Goal: Browse casually

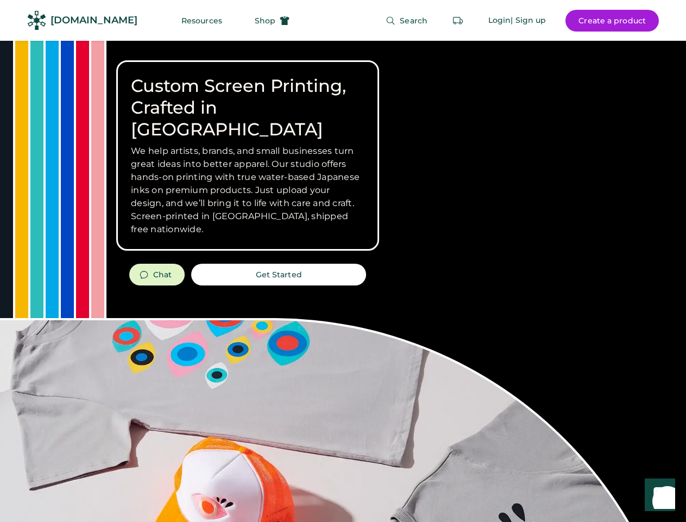
click at [343, 261] on div "Custom Screen Printing, Crafted in [GEOGRAPHIC_DATA] We help artists, brands, a…" at bounding box center [343, 386] width 686 height 690
click at [343, 281] on div "Custom Screen Printing, Crafted in [GEOGRAPHIC_DATA] We help artists, brands, a…" at bounding box center [343, 386] width 686 height 690
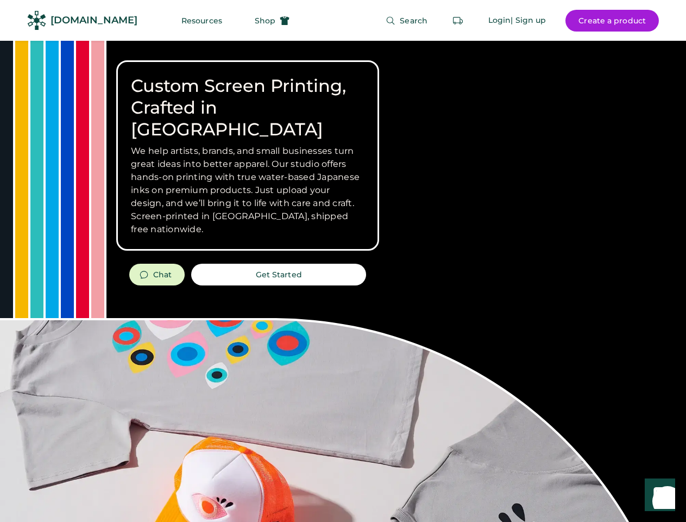
click at [343, 281] on div "Custom Screen Printing, Crafted in [GEOGRAPHIC_DATA] We help artists, brands, a…" at bounding box center [343, 386] width 686 height 690
click at [248, 155] on h3 "We help artists, brands, and small businesses turn great ideas into better appa…" at bounding box center [248, 190] width 234 height 91
click at [248, 145] on h3 "We help artists, brands, and small businesses turn great ideas into better appa…" at bounding box center [248, 190] width 234 height 91
click at [248, 97] on h1 "Custom Screen Printing, Crafted in [GEOGRAPHIC_DATA]" at bounding box center [248, 107] width 234 height 65
